Goal: Task Accomplishment & Management: Use online tool/utility

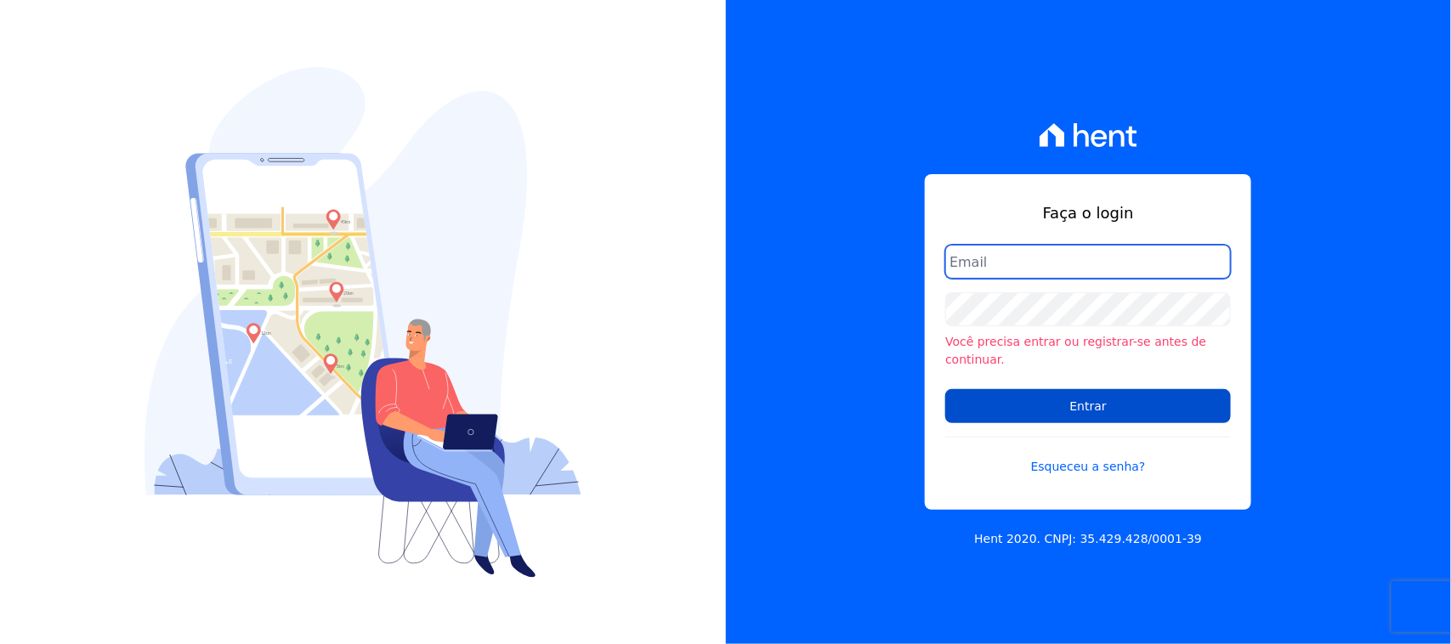
type input "[PERSON_NAME][EMAIL_ADDRESS][PERSON_NAME][DOMAIN_NAME]"
click at [1072, 396] on input "Entrar" at bounding box center [1088, 406] width 286 height 34
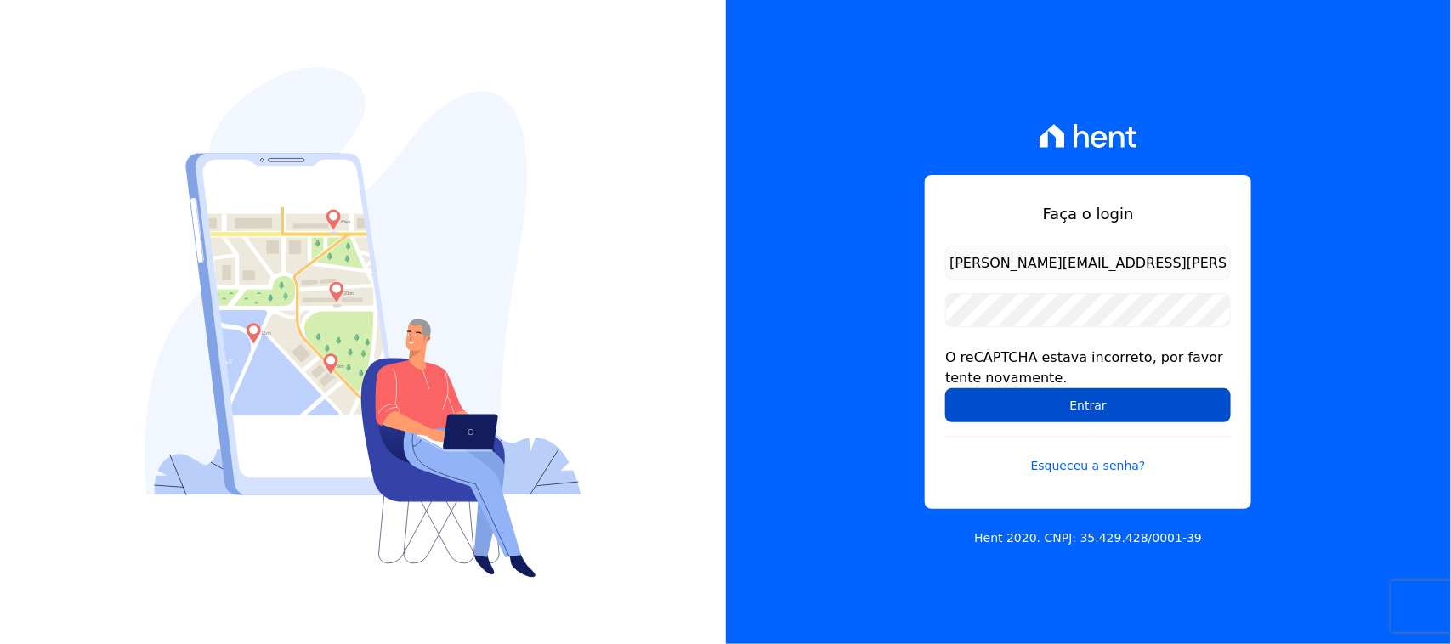
click at [1072, 404] on input "Entrar" at bounding box center [1088, 405] width 286 height 34
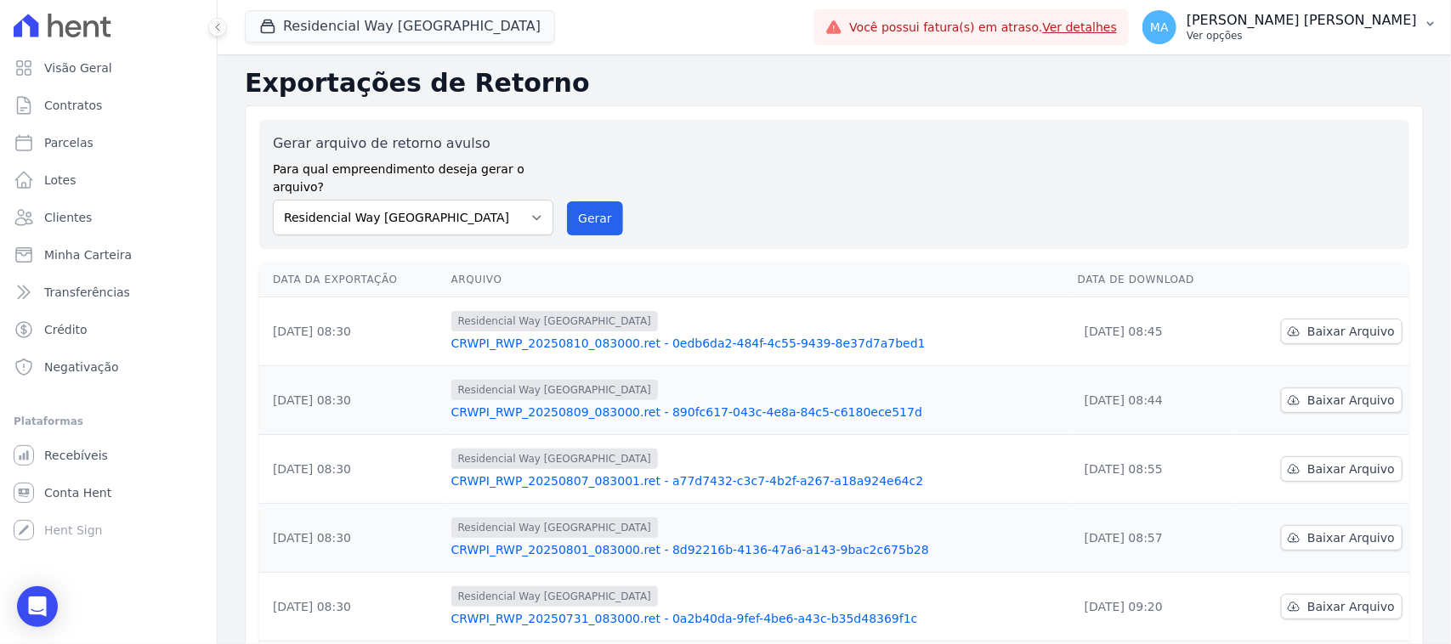
click at [1288, 36] on p "Ver opções" at bounding box center [1301, 36] width 230 height 14
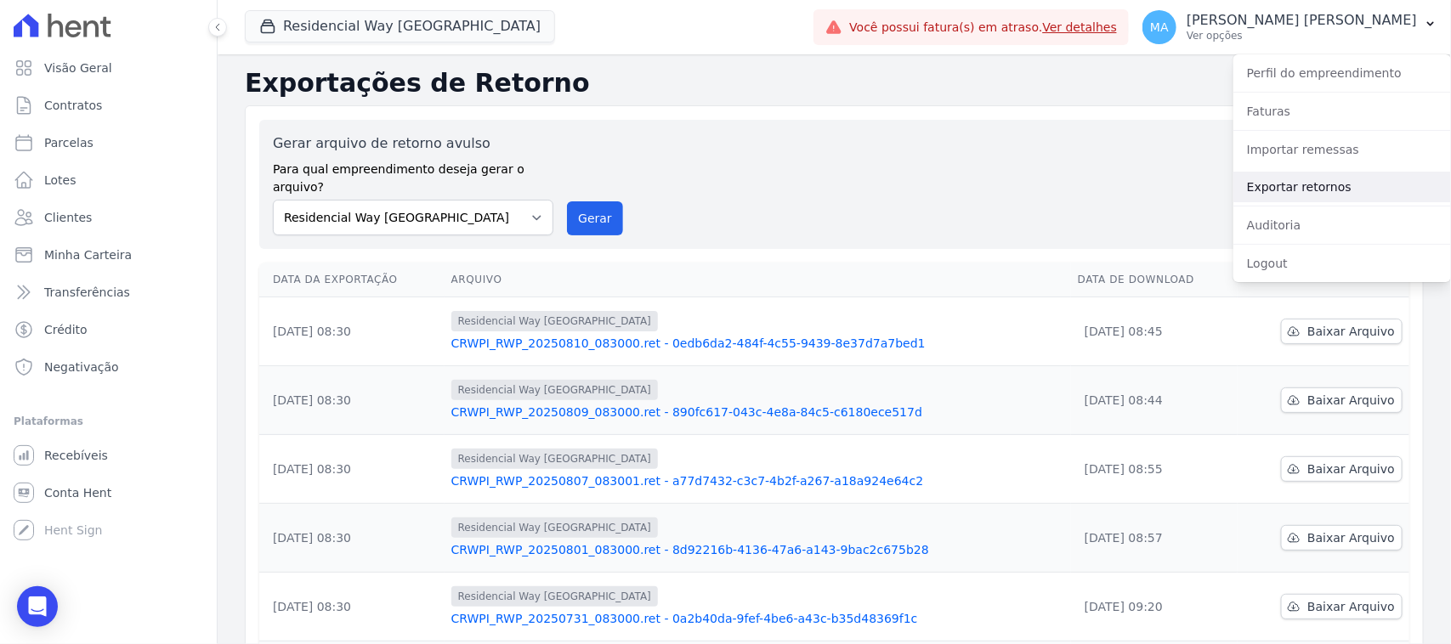
click at [1279, 184] on link "Exportar retornos" at bounding box center [1342, 187] width 218 height 31
